Goal: Information Seeking & Learning: Learn about a topic

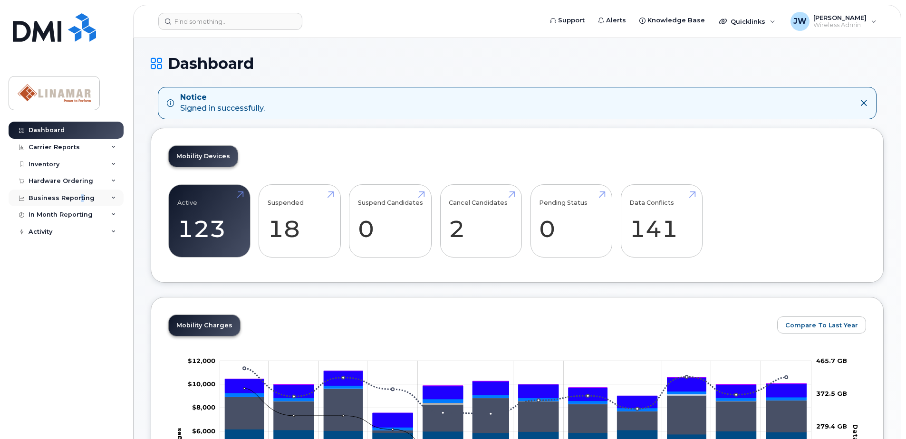
click at [78, 195] on div "Business Reporting" at bounding box center [62, 198] width 66 height 8
drag, startPoint x: 78, startPoint y: 195, endPoint x: 64, endPoint y: 173, distance: 26.9
click at [64, 173] on div "Dashboard Carrier Reports Monthly Billing Data Pooling Average Costing Accounti…" at bounding box center [67, 273] width 117 height 303
drag, startPoint x: 64, startPoint y: 173, endPoint x: 67, endPoint y: 181, distance: 8.4
click at [65, 180] on div "Hardware Ordering" at bounding box center [61, 181] width 65 height 8
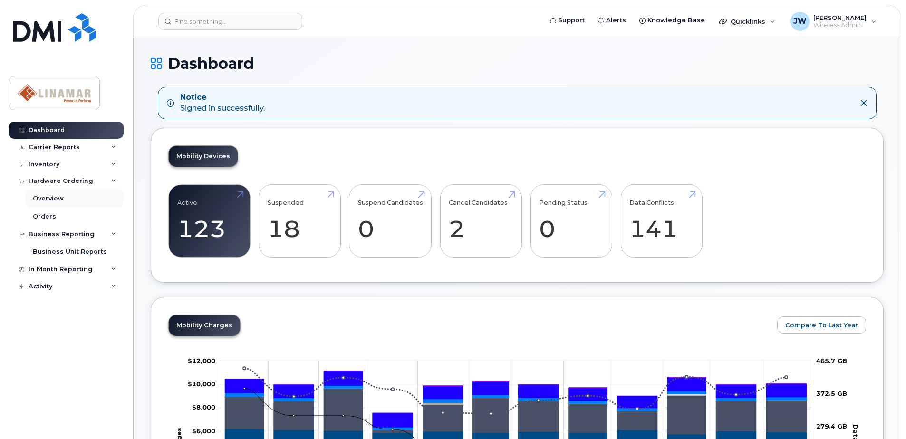
click at [58, 192] on div "Hardware Ordering Overview Orders" at bounding box center [67, 199] width 117 height 53
drag, startPoint x: 58, startPoint y: 192, endPoint x: 44, endPoint y: 224, distance: 35.3
click at [44, 225] on link "Orders" at bounding box center [74, 217] width 98 height 18
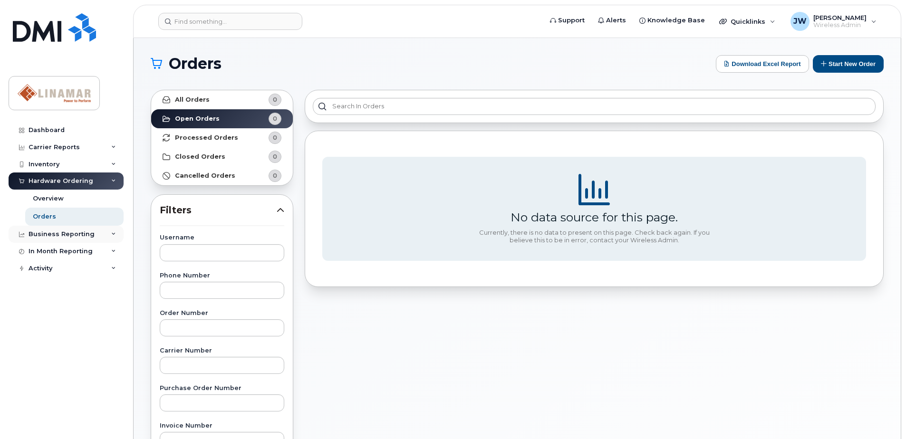
click at [69, 236] on div "Business Reporting" at bounding box center [62, 235] width 66 height 8
click at [72, 257] on link "Business Unit Reports" at bounding box center [74, 252] width 98 height 18
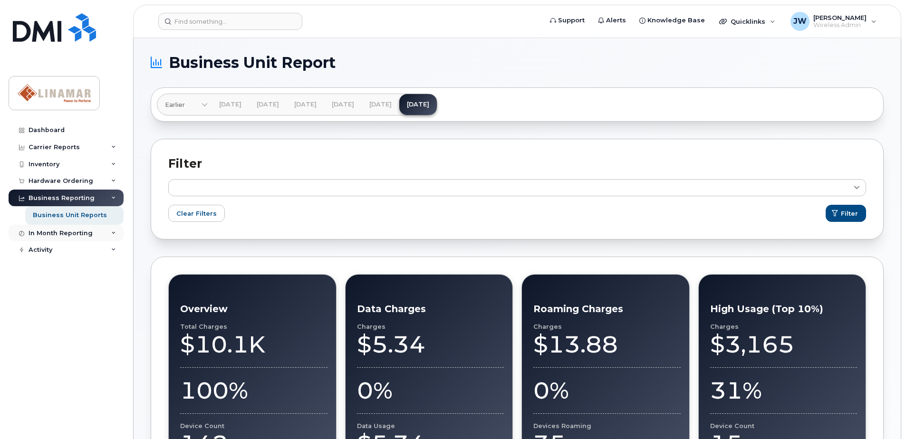
click at [68, 235] on div "In Month Reporting" at bounding box center [61, 234] width 64 height 8
click at [68, 249] on div "Data Usage" at bounding box center [52, 250] width 38 height 9
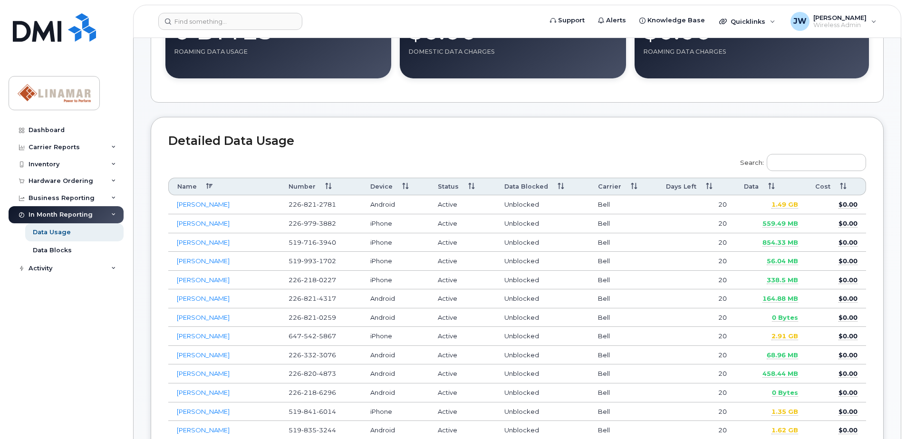
scroll to position [301, 0]
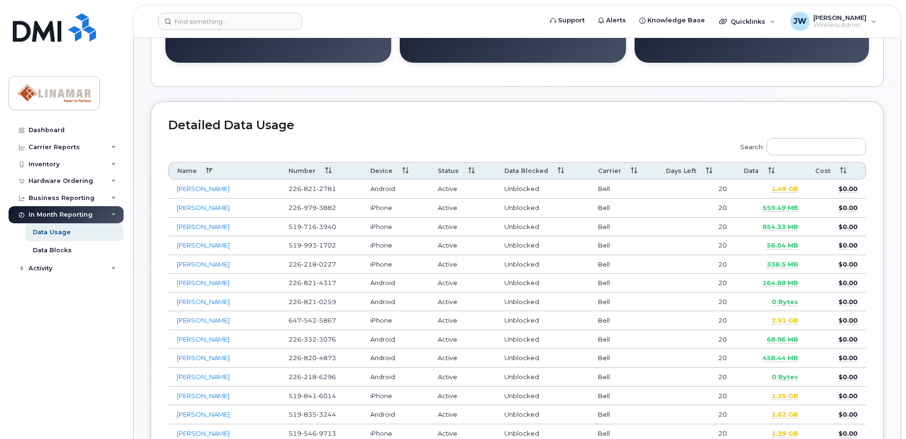
click at [752, 172] on th "Data" at bounding box center [772, 171] width 72 height 18
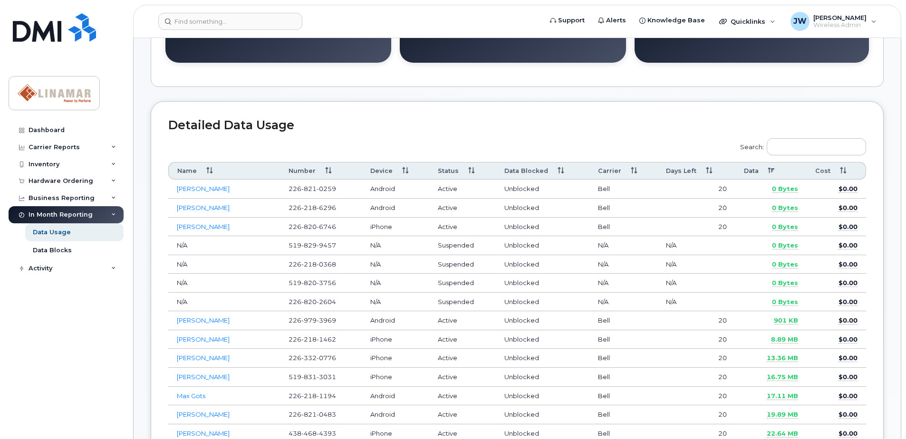
click at [752, 172] on th "Data" at bounding box center [772, 171] width 72 height 18
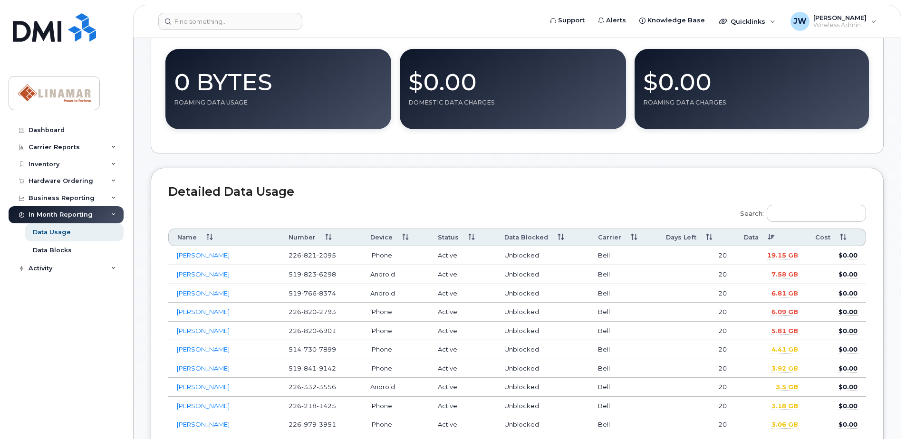
scroll to position [412, 0]
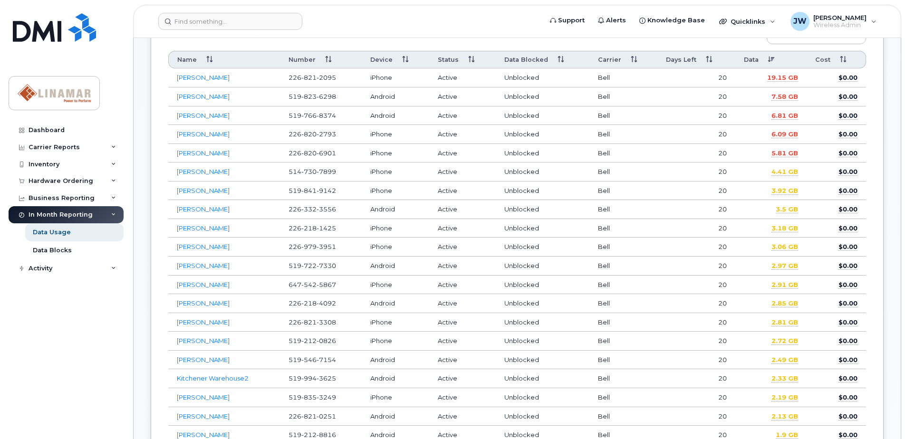
click at [767, 97] on td "7.58 GB" at bounding box center [772, 96] width 72 height 19
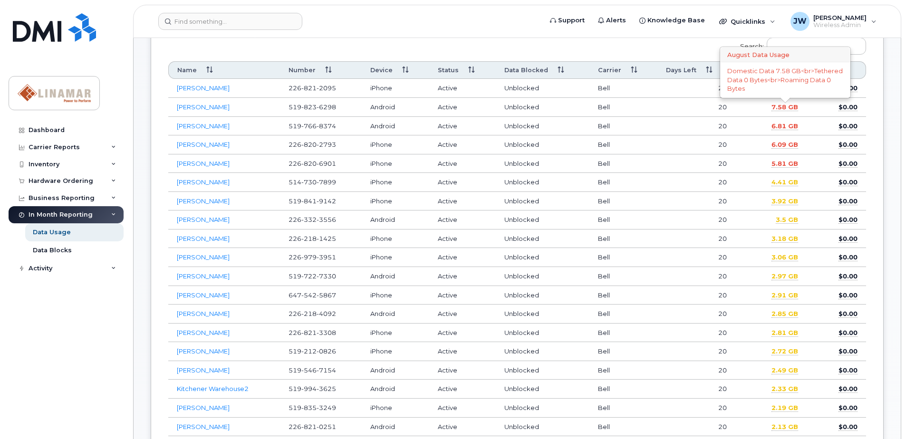
click at [783, 98] on td "7.58 GB August Data Usage Domestic Data 7.58 GB<br>Tethered Data 0 Bytes<br>Roa…" at bounding box center [772, 107] width 72 height 19
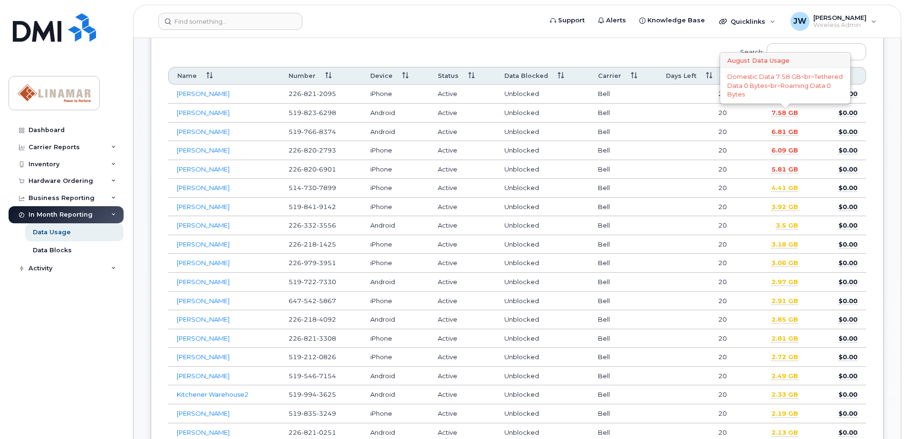
click at [786, 111] on span "7.58 GB" at bounding box center [785, 113] width 27 height 8
click at [787, 112] on span "7.58 GB" at bounding box center [785, 113] width 27 height 8
click at [200, 106] on td "[PERSON_NAME]" at bounding box center [224, 113] width 112 height 19
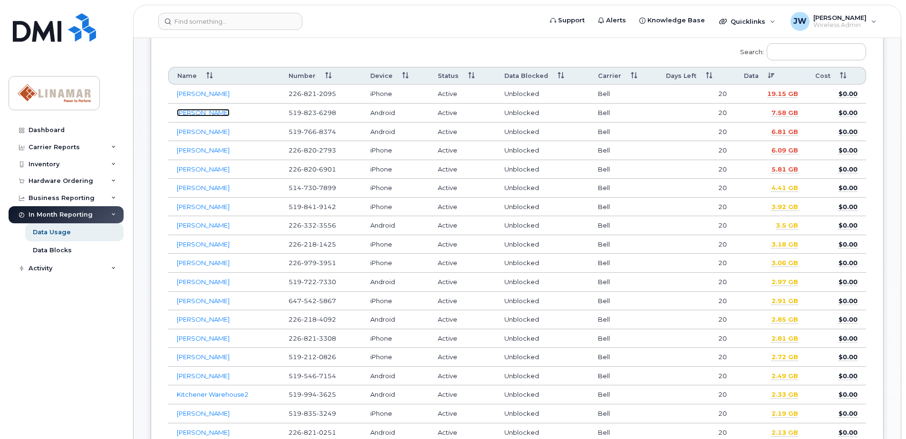
click at [200, 109] on link "[PERSON_NAME]" at bounding box center [203, 113] width 53 height 8
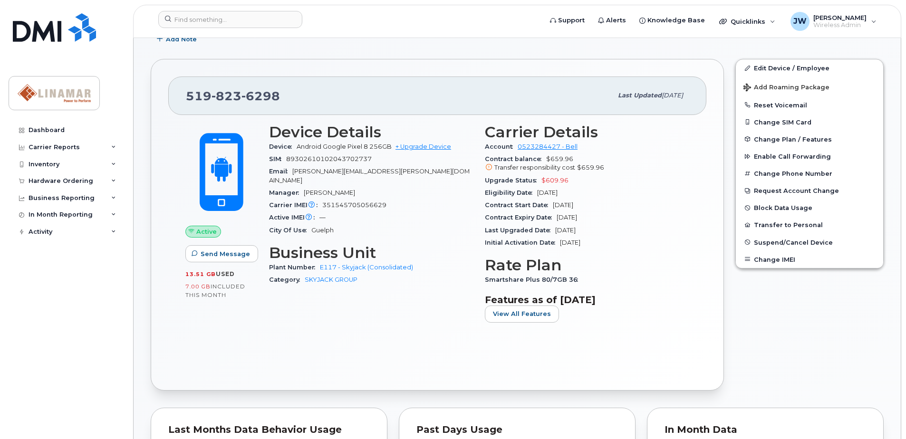
scroll to position [111, 0]
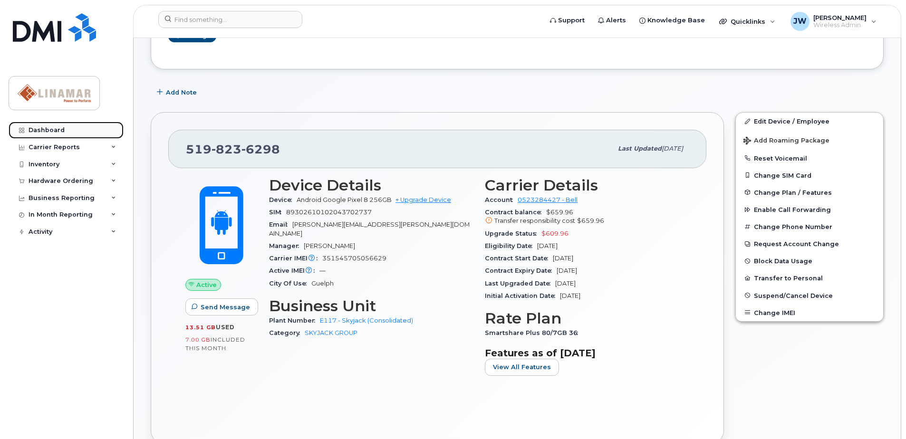
click at [53, 129] on div "Dashboard" at bounding box center [47, 130] width 36 height 8
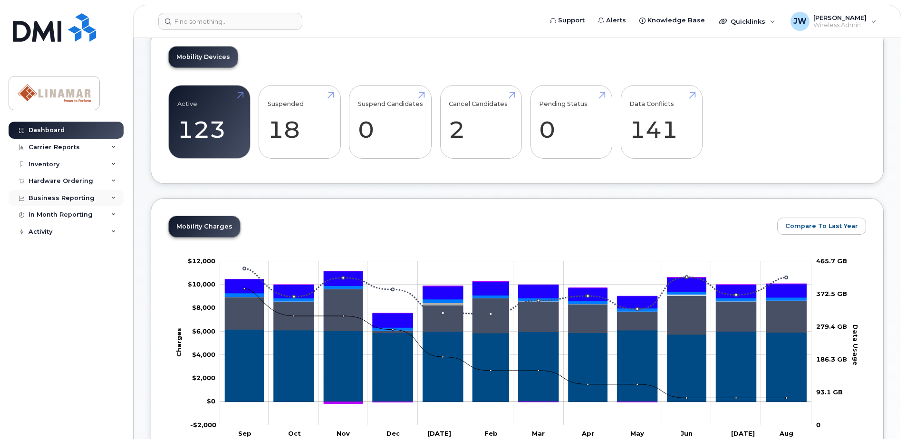
scroll to position [95, 0]
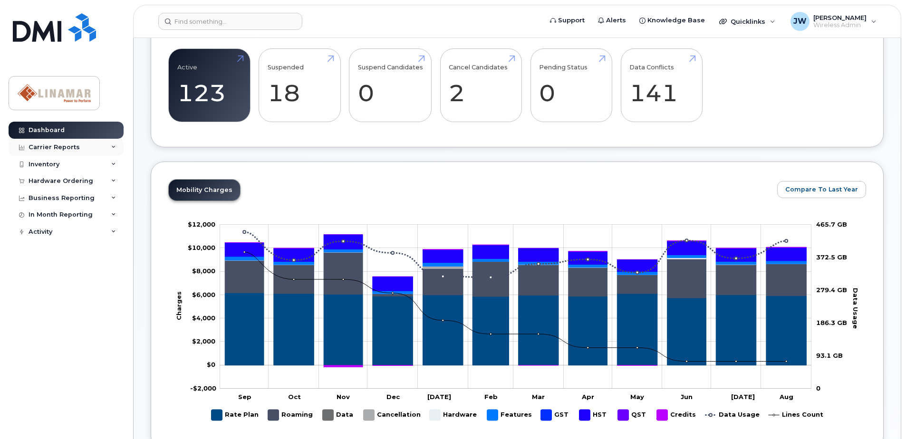
click at [60, 149] on div "Carrier Reports" at bounding box center [54, 148] width 51 height 8
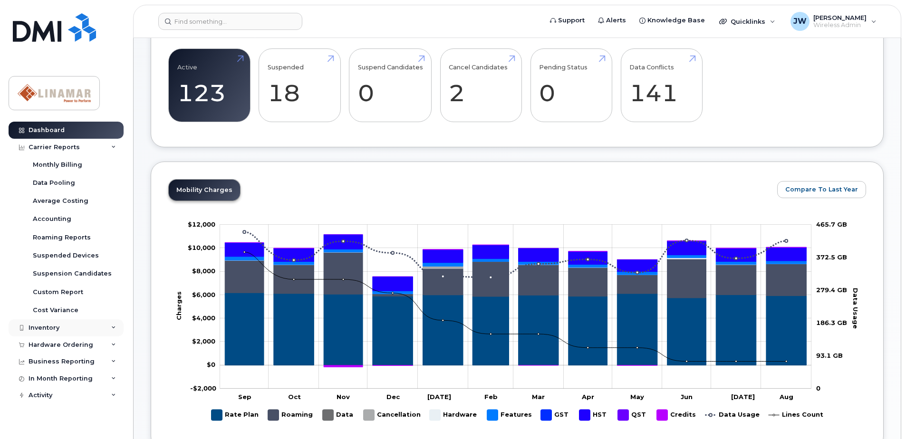
click at [53, 327] on div "Inventory" at bounding box center [44, 328] width 31 height 8
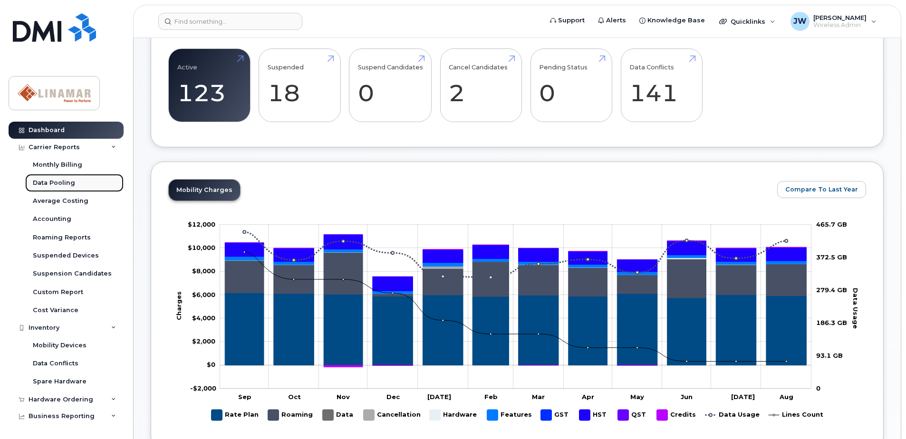
click at [58, 182] on div "Data Pooling" at bounding box center [54, 183] width 42 height 9
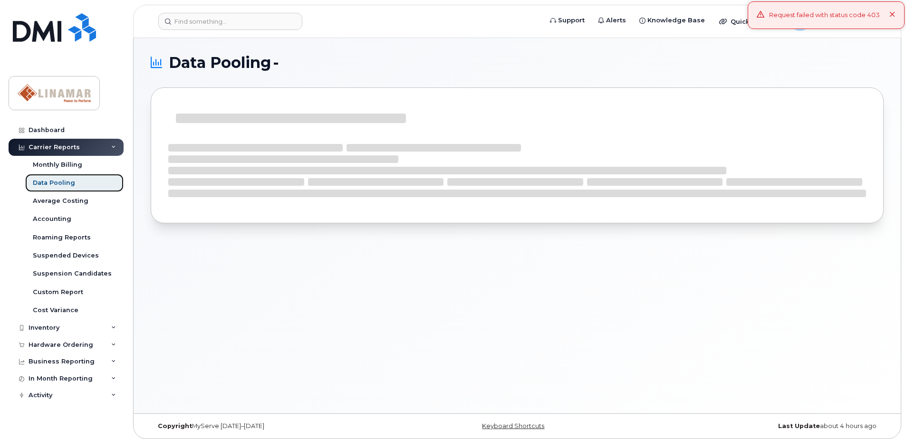
click at [64, 176] on link "Data Pooling" at bounding box center [74, 183] width 98 height 18
click at [66, 184] on div "Data Pooling" at bounding box center [54, 183] width 42 height 9
click at [893, 15] on icon at bounding box center [893, 15] width 6 height 6
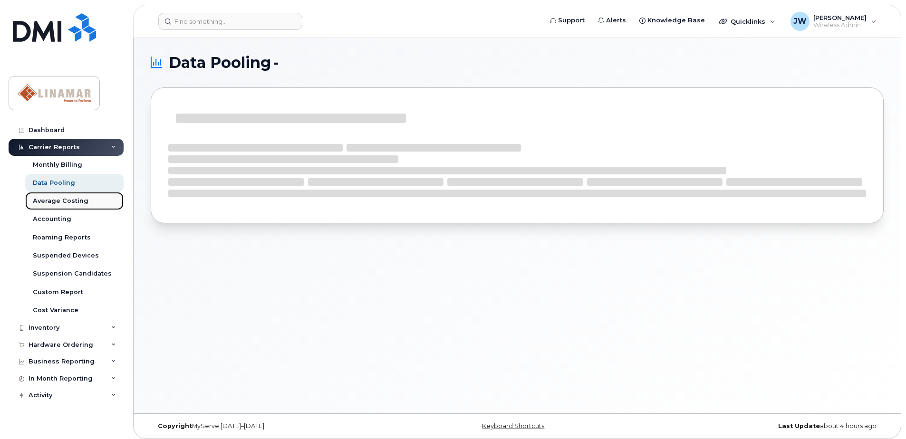
click at [54, 207] on link "Average Costing" at bounding box center [74, 201] width 98 height 18
click at [72, 201] on div "Average Costing" at bounding box center [61, 201] width 56 height 9
click at [62, 256] on div "Suspended Devices" at bounding box center [66, 256] width 66 height 9
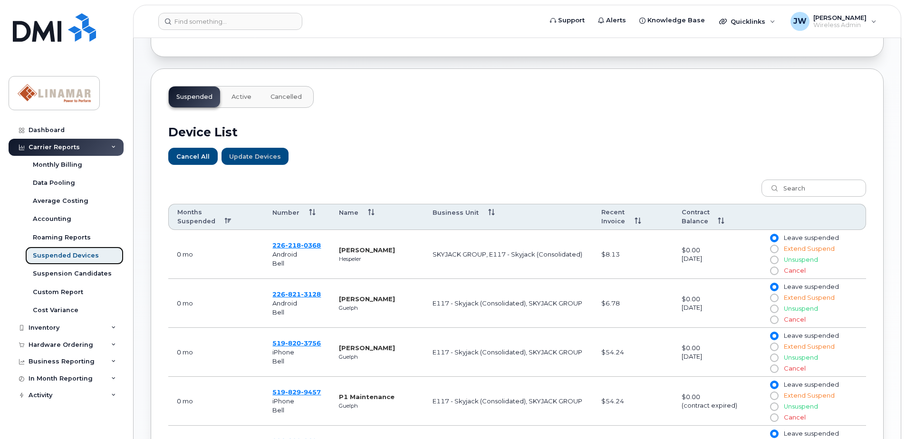
scroll to position [238, 0]
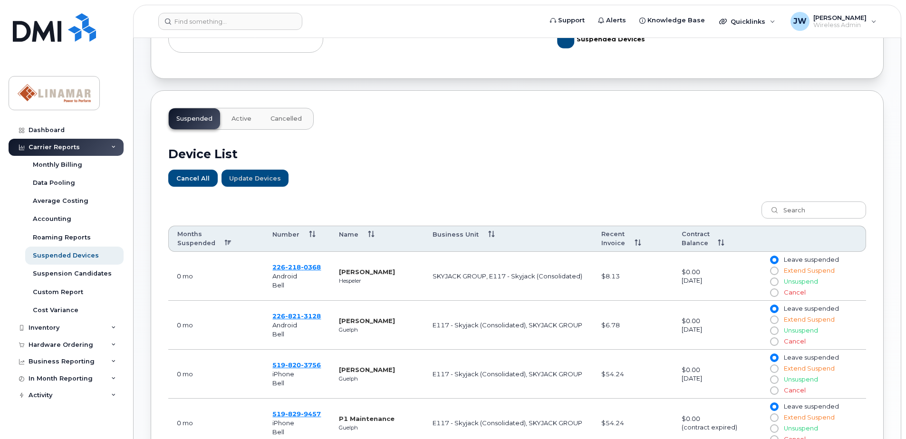
click at [715, 228] on th "Contract Balance" at bounding box center [717, 239] width 88 height 27
click at [716, 232] on th "Contract Balance" at bounding box center [717, 239] width 88 height 27
click at [715, 233] on th "Contract Balance" at bounding box center [717, 239] width 88 height 27
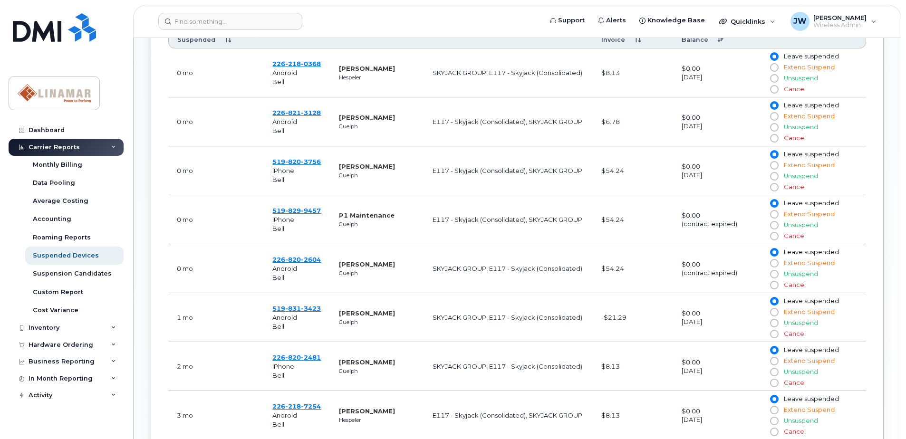
scroll to position [380, 0]
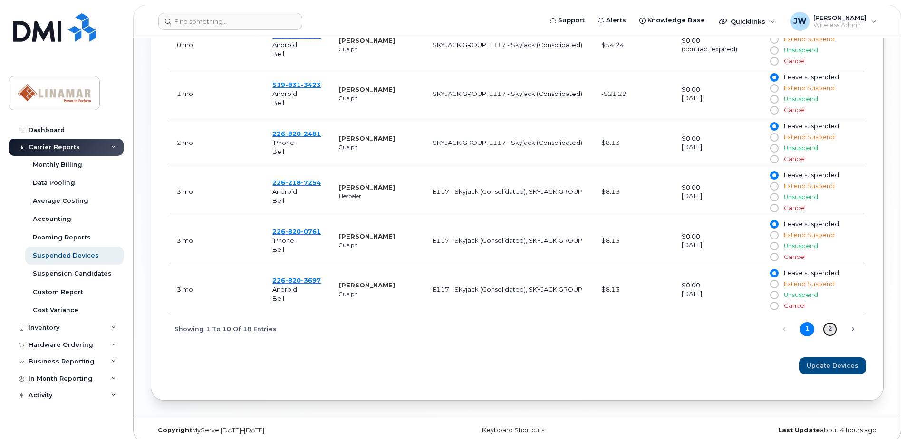
click at [824, 322] on link "2" at bounding box center [830, 329] width 14 height 14
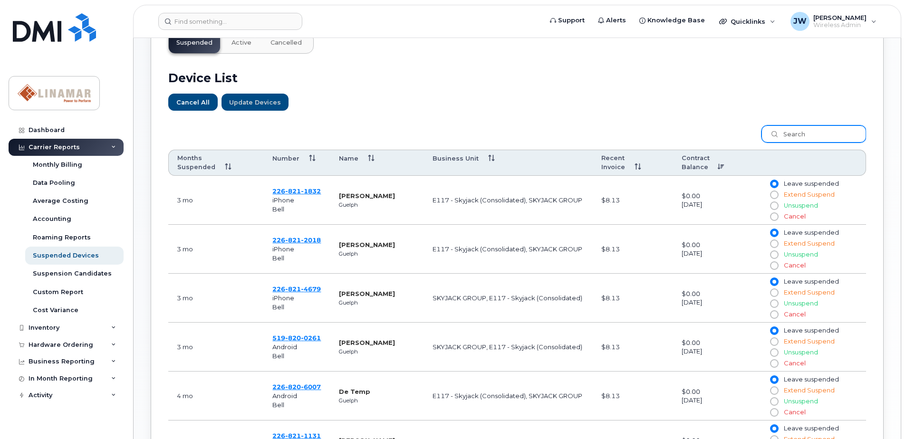
scroll to position [567, 0]
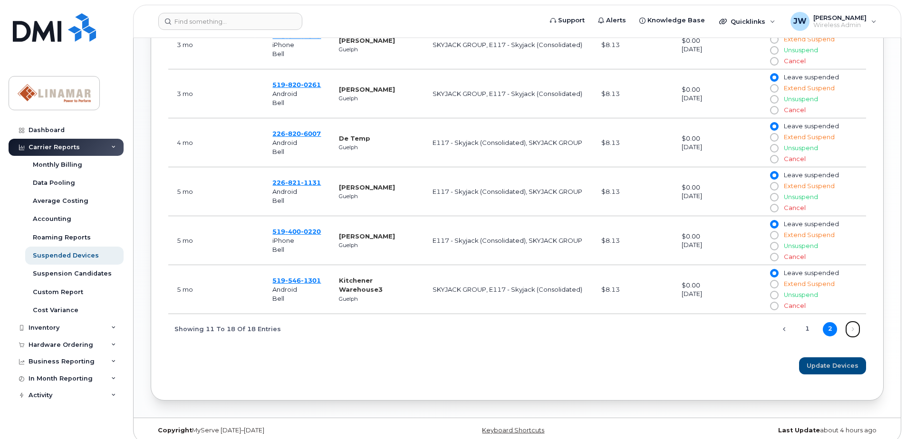
click at [851, 322] on link "Next" at bounding box center [853, 329] width 14 height 14
click at [803, 325] on link "1" at bounding box center [807, 329] width 14 height 14
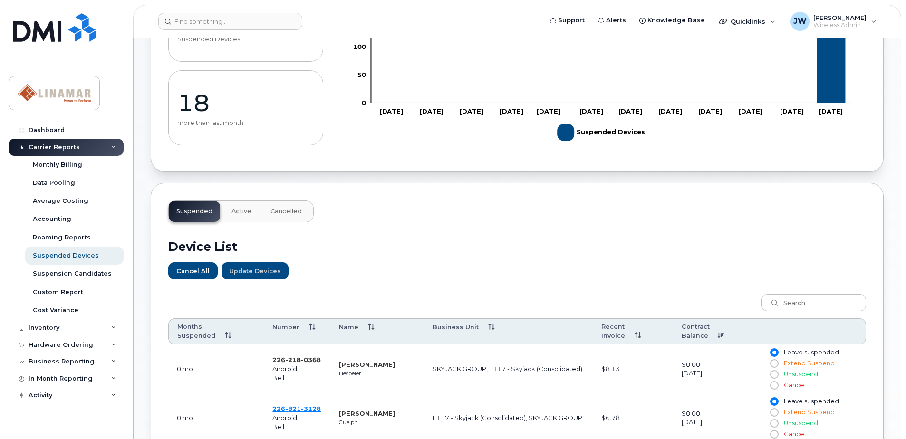
scroll to position [142, 0]
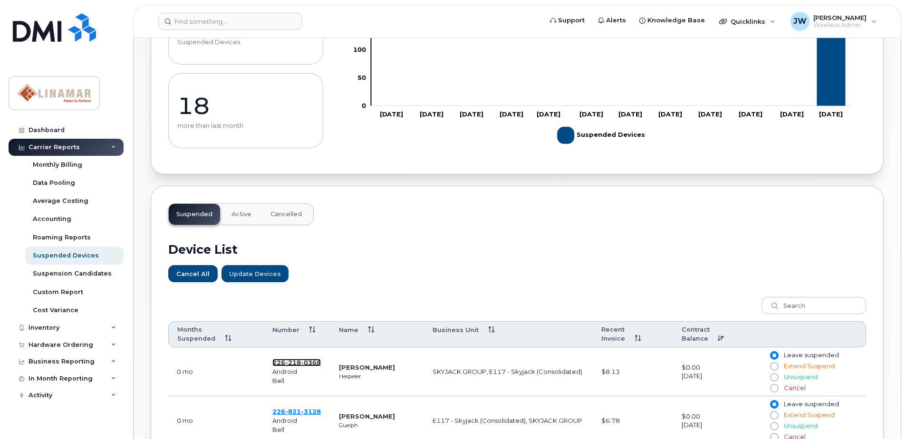
click at [281, 359] on span "226 218 0368" at bounding box center [296, 363] width 48 height 8
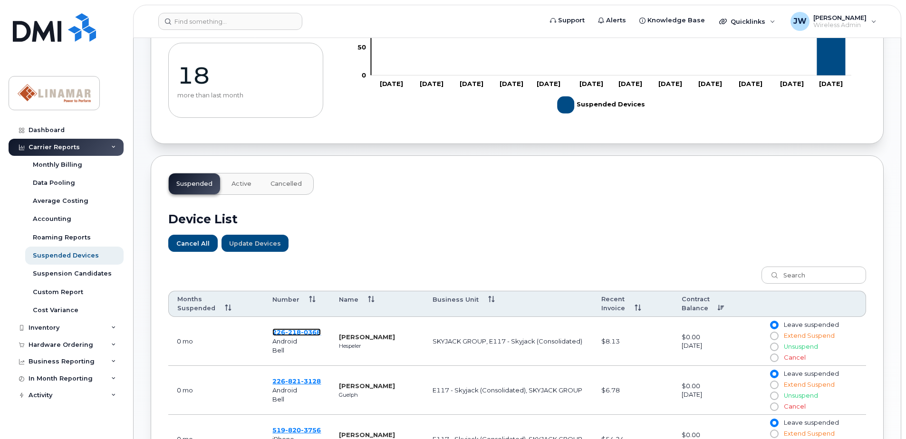
scroll to position [237, 0]
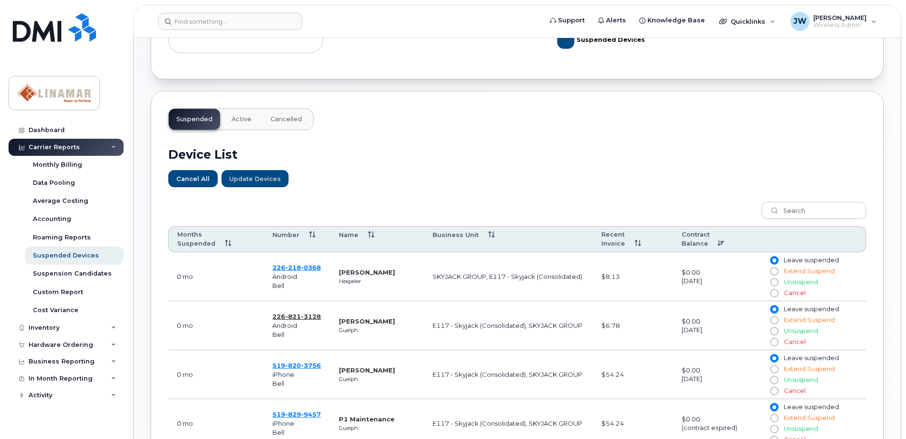
click at [291, 313] on td "226 821 3128 Android Bell" at bounding box center [297, 325] width 67 height 49
click at [300, 313] on span "821" at bounding box center [293, 317] width 16 height 8
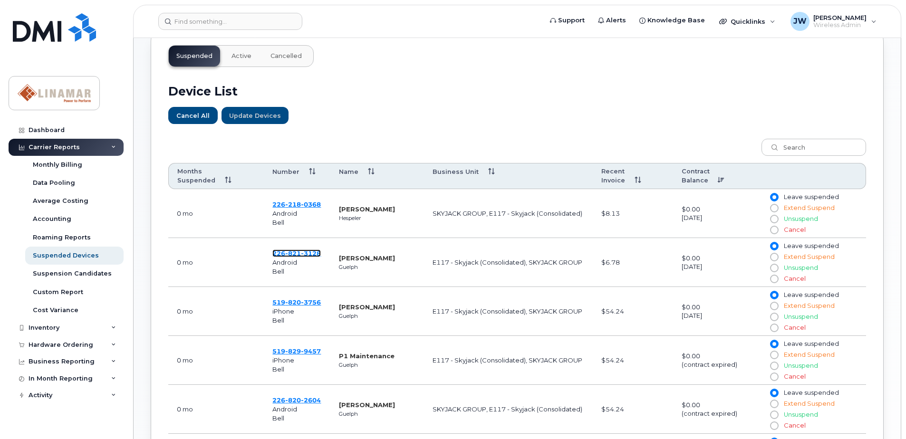
scroll to position [459, 0]
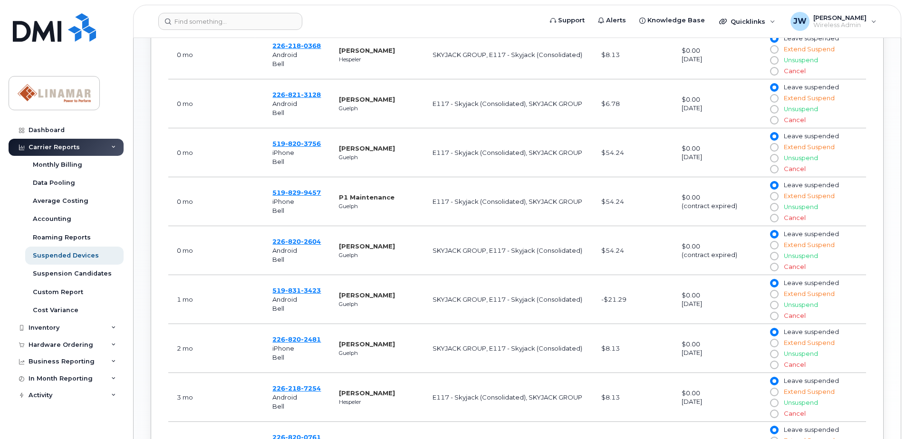
click at [307, 130] on td "519 820 3756 iPhone Bell" at bounding box center [297, 152] width 67 height 49
click at [307, 140] on span "3756" at bounding box center [311, 144] width 20 height 8
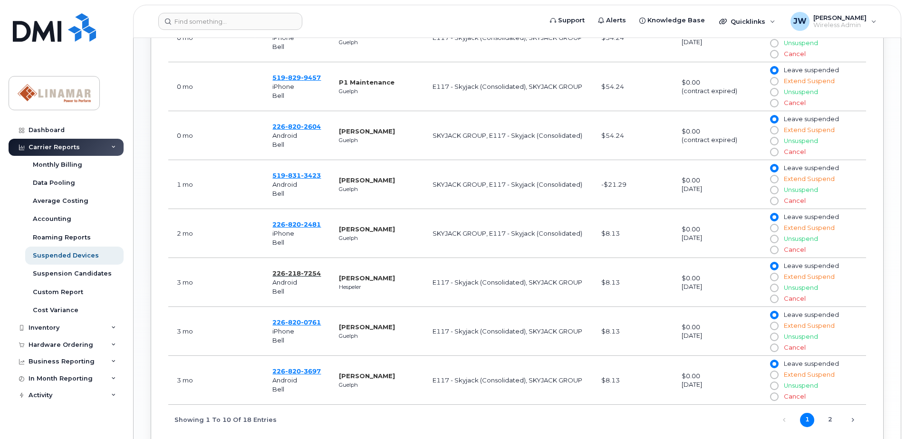
scroll to position [633, 0]
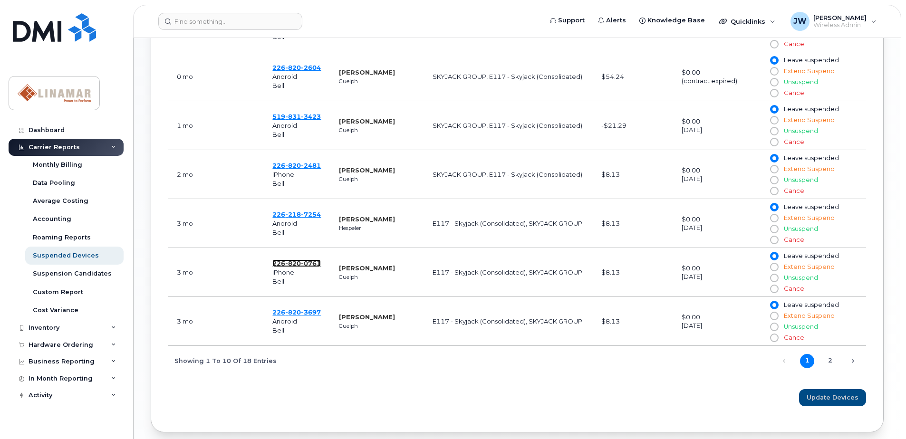
click at [301, 260] on span "0761" at bounding box center [311, 264] width 20 height 8
click at [290, 309] on span "820" at bounding box center [293, 313] width 16 height 8
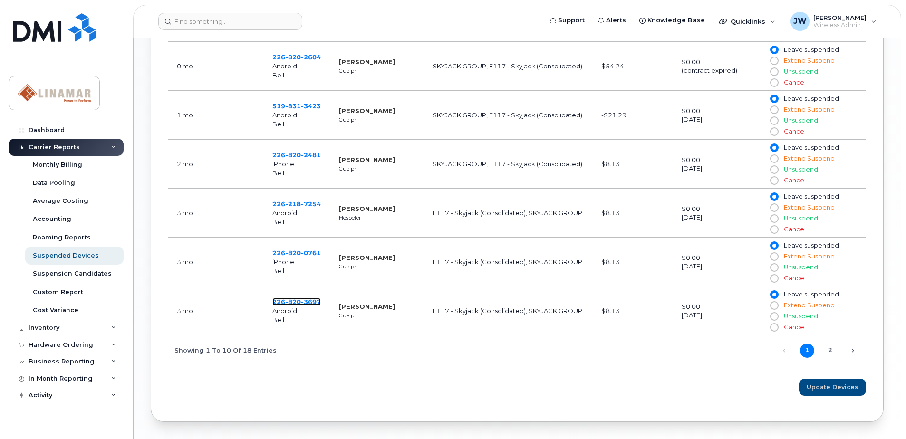
scroll to position [649, 0]
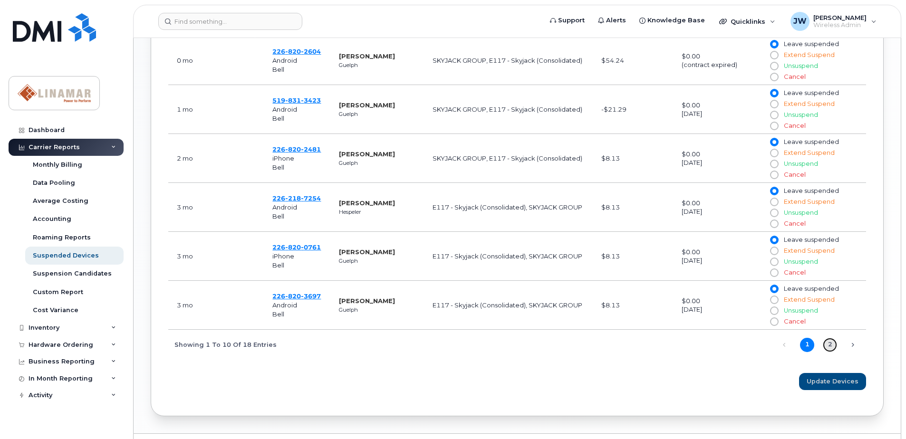
click at [830, 338] on link "2" at bounding box center [830, 345] width 14 height 14
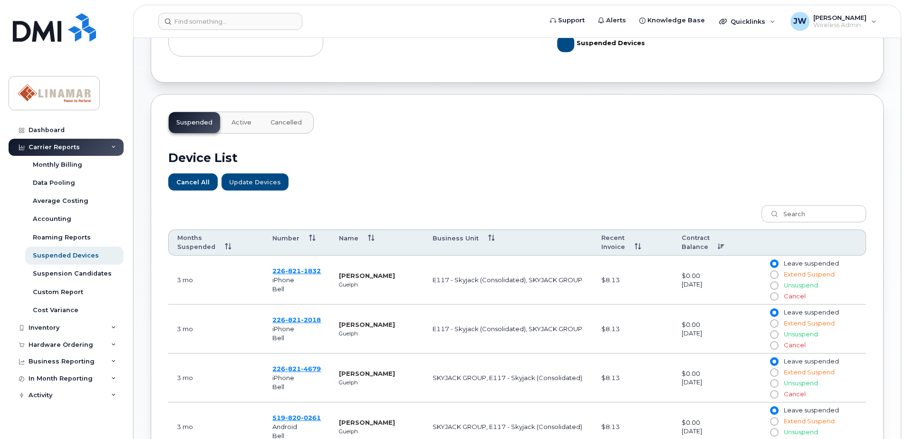
scroll to position [298, 0]
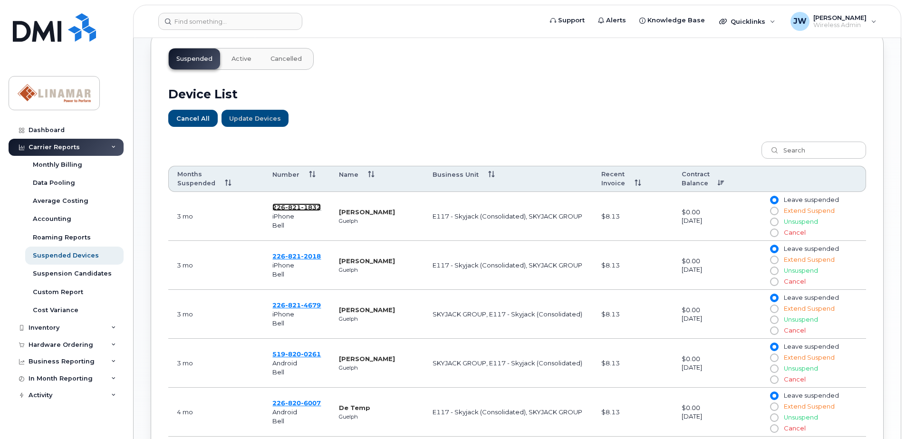
click at [319, 203] on span "1832" at bounding box center [311, 207] width 20 height 8
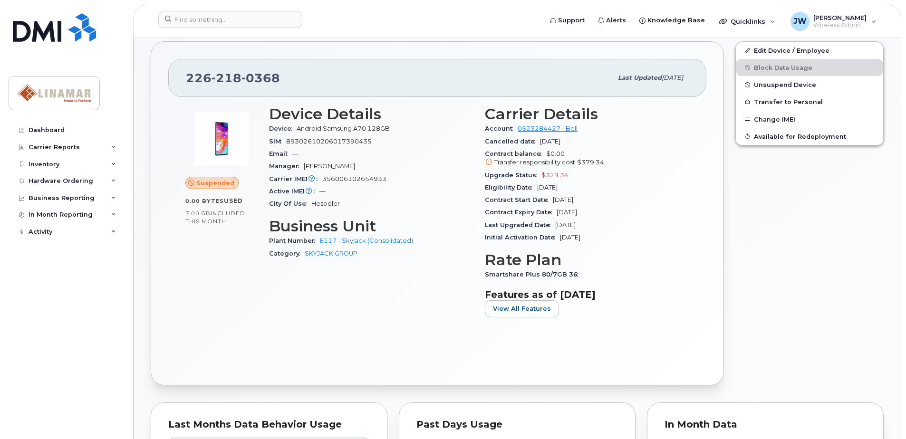
scroll to position [174, 0]
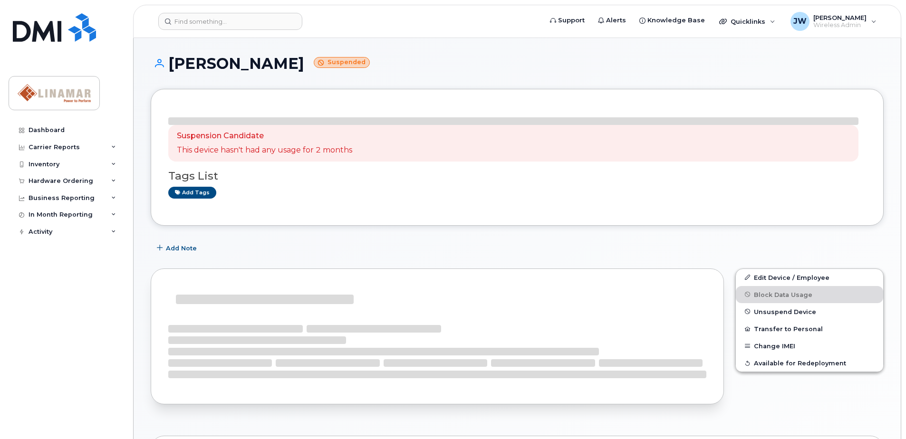
scroll to position [79, 0]
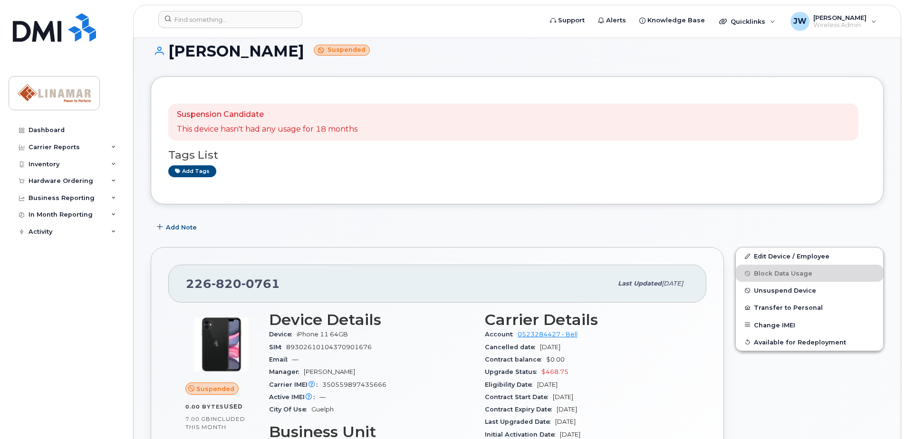
scroll to position [16, 0]
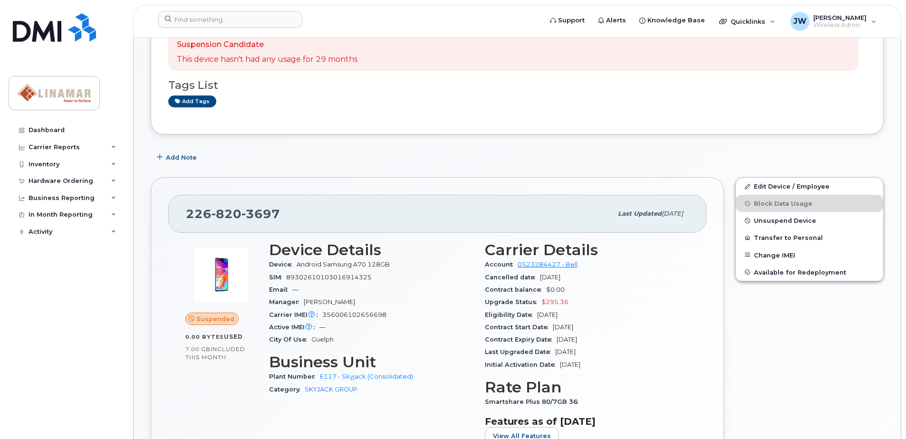
scroll to position [98, 0]
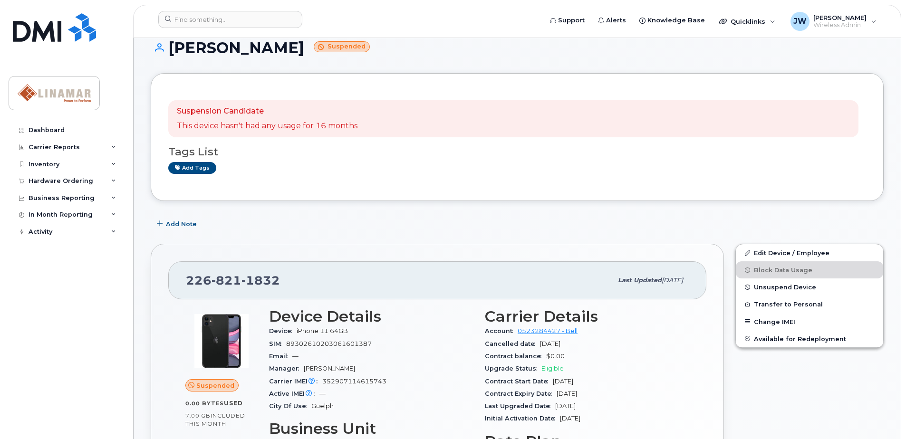
scroll to position [174, 0]
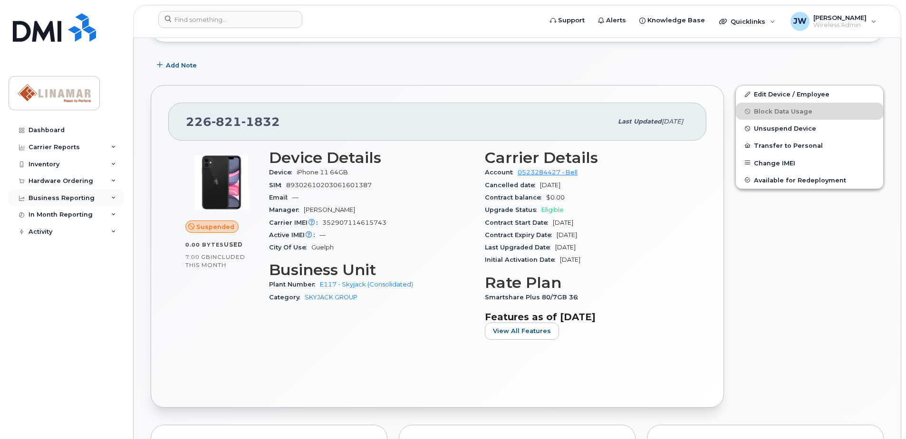
click at [92, 199] on div "Business Reporting" at bounding box center [66, 198] width 115 height 17
click at [76, 218] on div "In Month Reporting" at bounding box center [61, 215] width 64 height 8
click at [54, 235] on div "Data Usage" at bounding box center [52, 232] width 38 height 9
click at [54, 234] on div "Data Usage" at bounding box center [52, 232] width 38 height 9
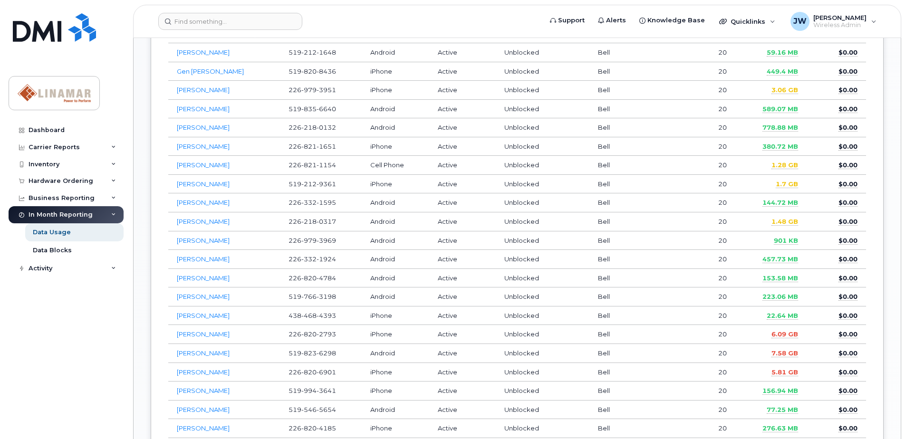
scroll to position [1062, 0]
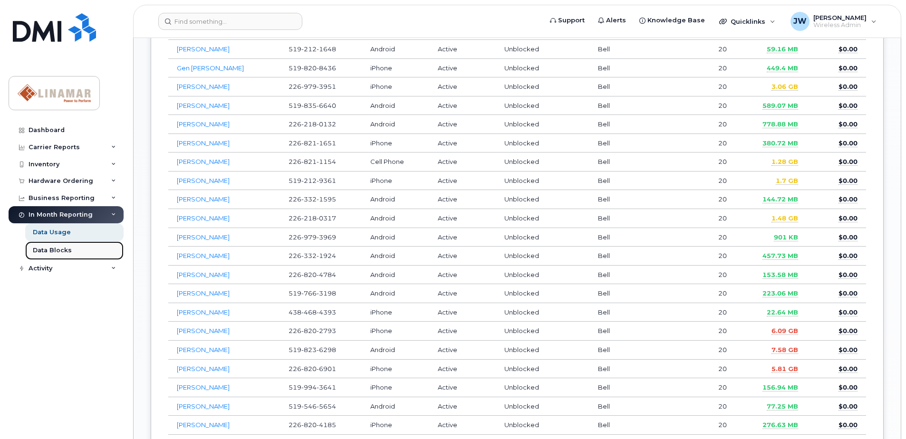
click at [59, 245] on link "Data Blocks" at bounding box center [74, 251] width 98 height 18
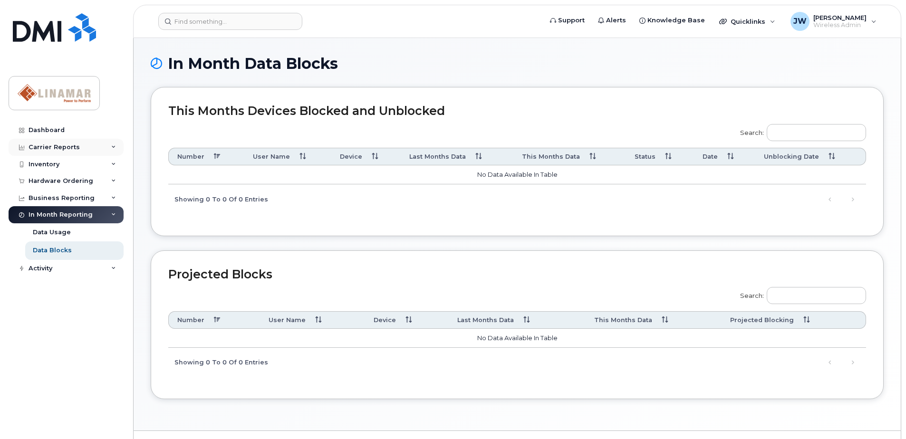
click at [113, 145] on icon at bounding box center [113, 147] width 5 height 5
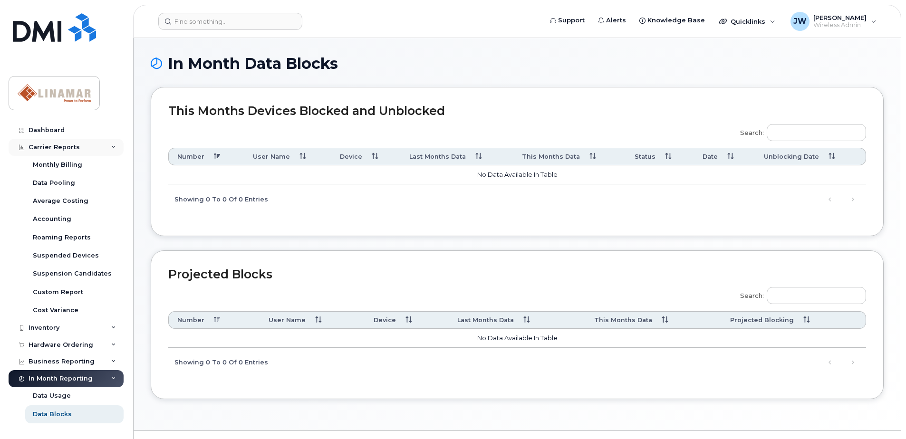
click at [113, 145] on div "Carrier Reports" at bounding box center [66, 147] width 115 height 17
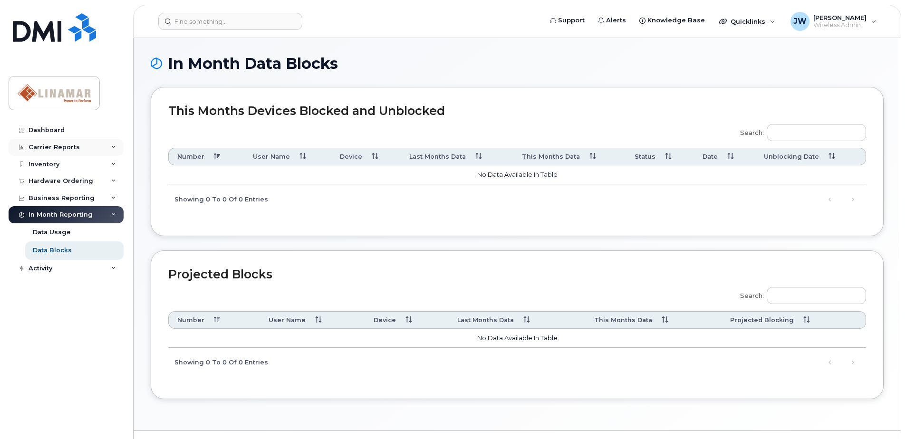
click at [113, 145] on icon at bounding box center [113, 147] width 5 height 5
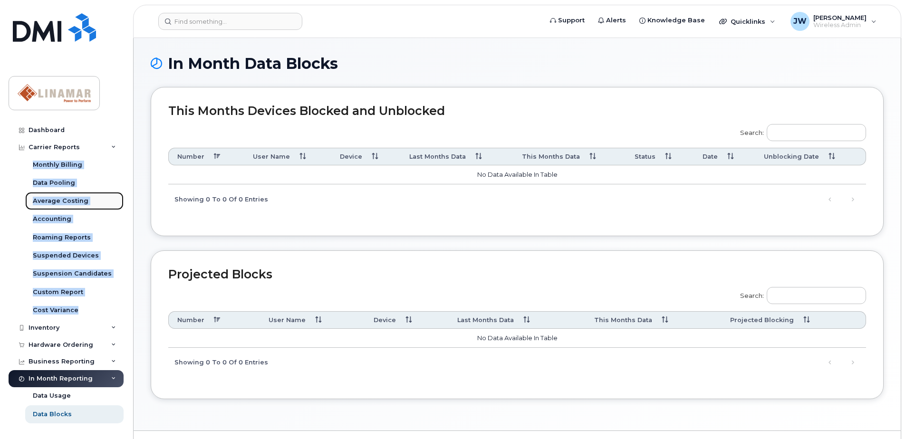
click at [79, 196] on link "Average Costing" at bounding box center [74, 201] width 98 height 18
click at [59, 186] on div "Data Pooling" at bounding box center [54, 183] width 42 height 9
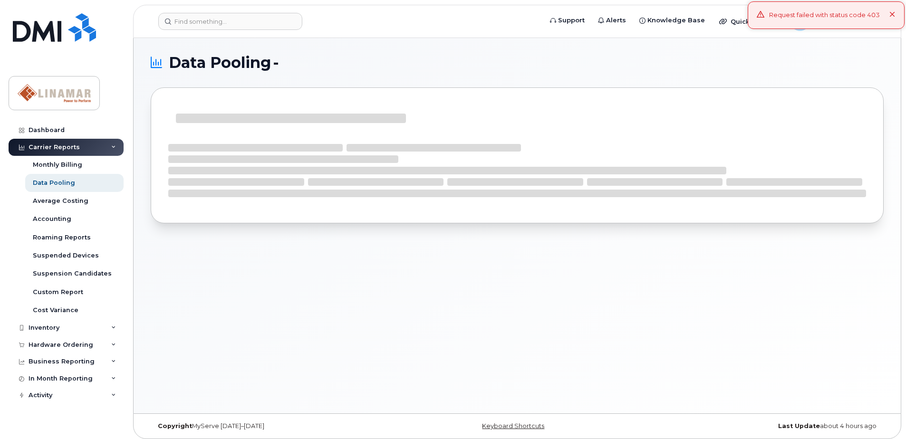
click at [891, 22] on div "Request failed with status code 403" at bounding box center [826, 15] width 157 height 28
click at [74, 361] on div "Business Reporting" at bounding box center [62, 362] width 66 height 8
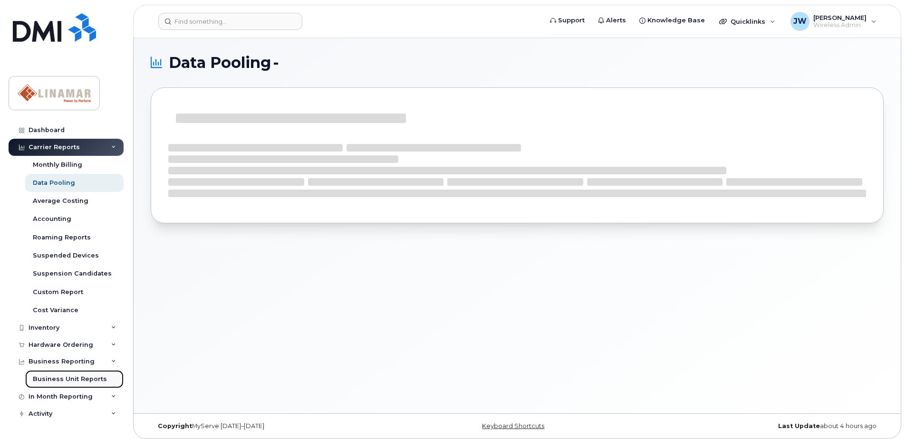
click at [66, 380] on div "Business Unit Reports" at bounding box center [70, 379] width 74 height 9
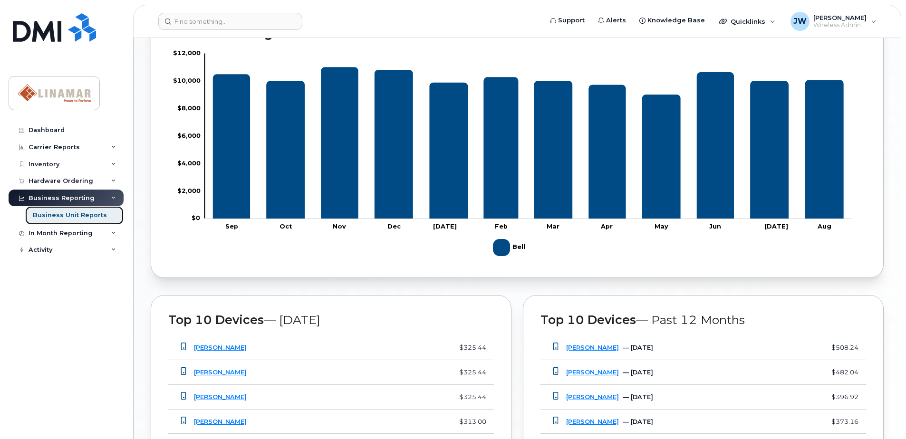
scroll to position [730, 0]
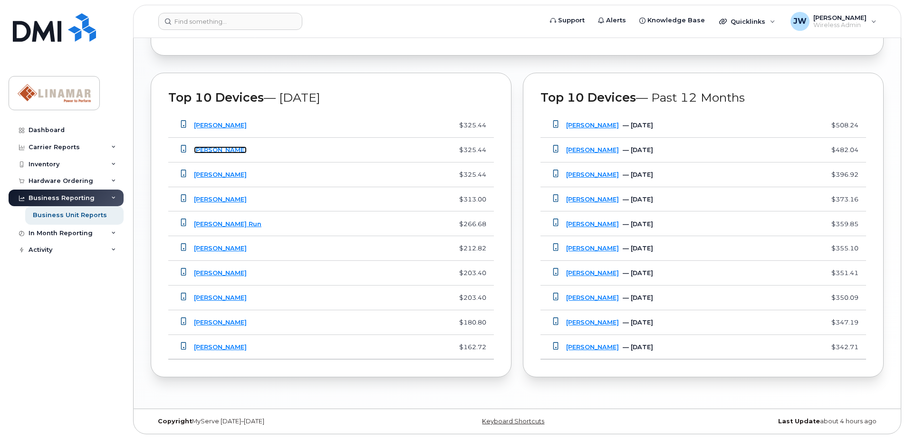
click at [228, 153] on link "[PERSON_NAME]" at bounding box center [220, 149] width 53 height 7
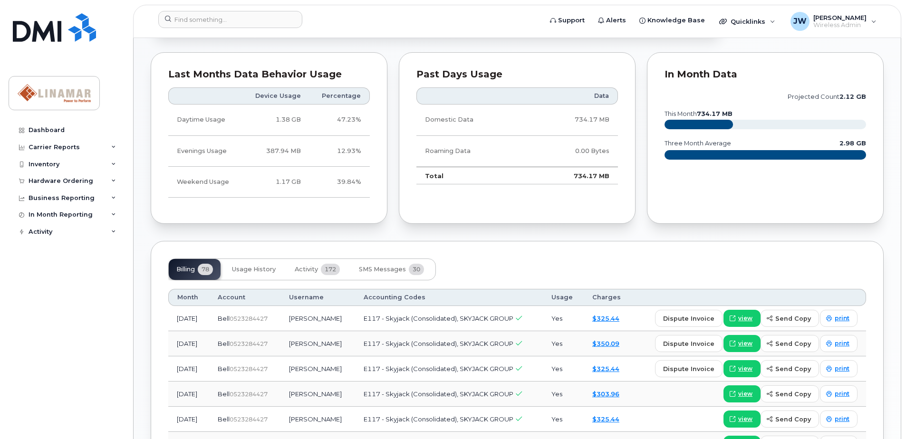
scroll to position [523, 0]
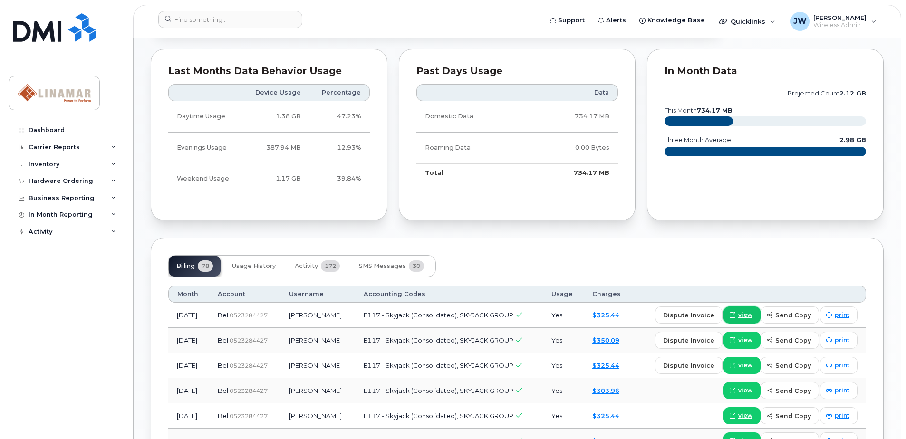
click at [743, 318] on span "view" at bounding box center [745, 315] width 14 height 9
